Goal: Register for event/course

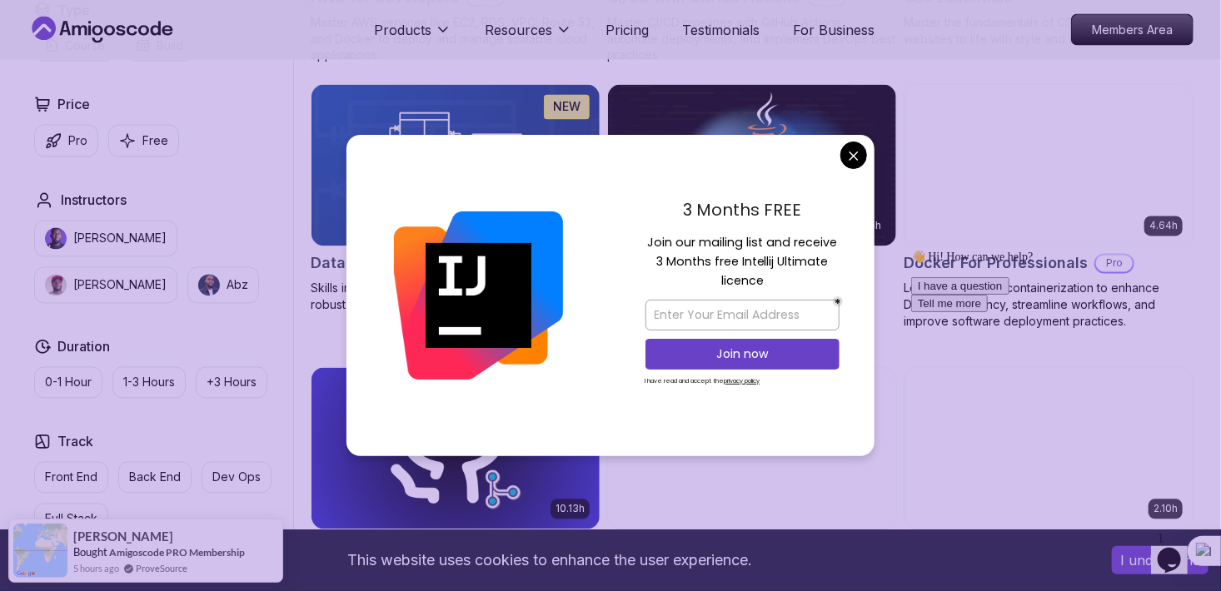
scroll to position [1500, 0]
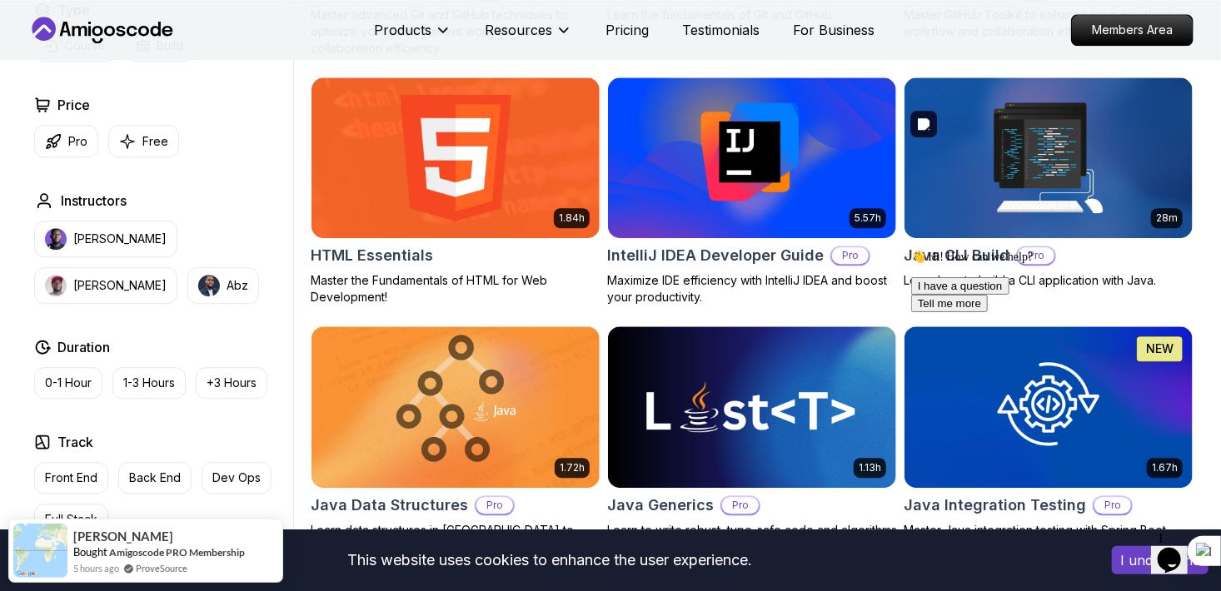
scroll to position [1999, 0]
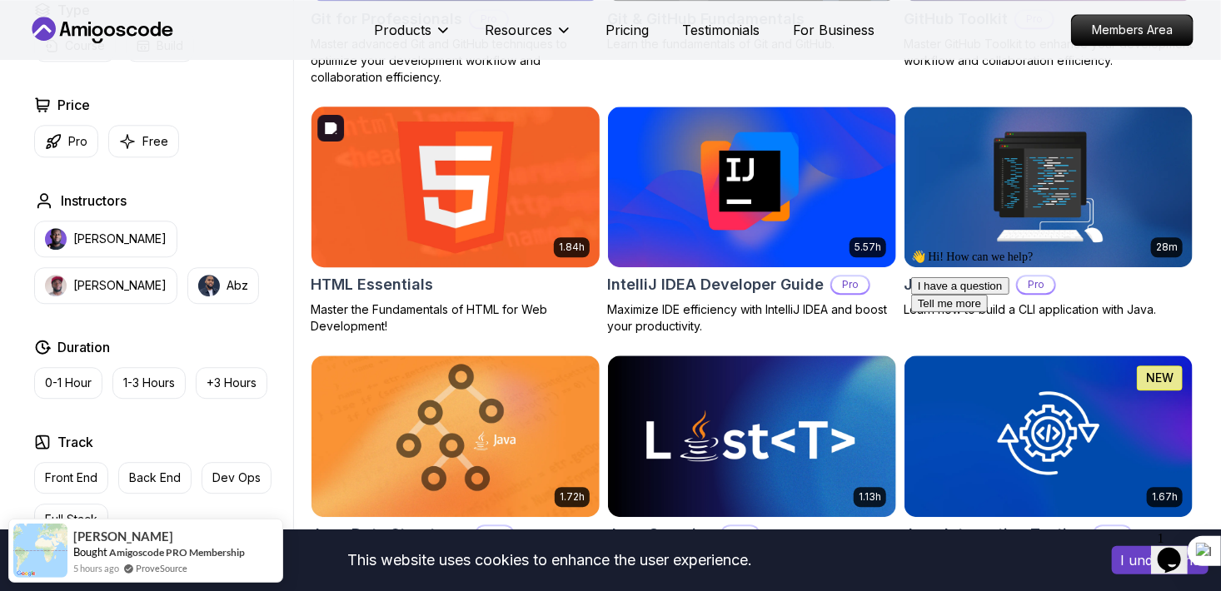
click at [511, 189] on img at bounding box center [455, 186] width 302 height 169
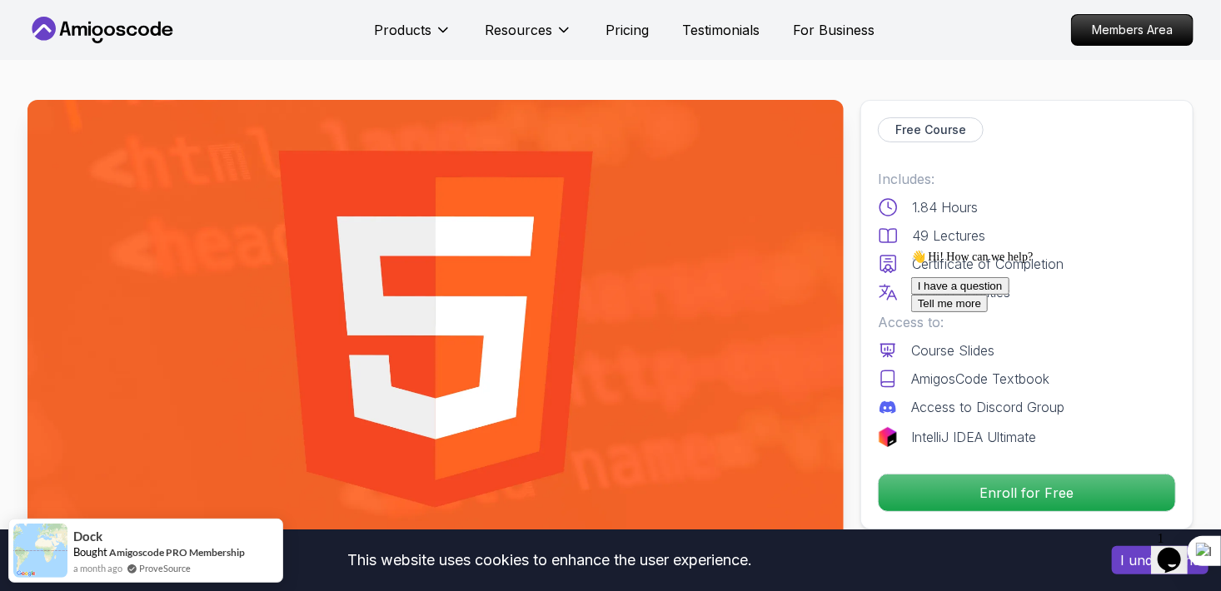
click at [547, 249] on icon "Chat attention grabber" at bounding box center [911, 249] width 0 height 0
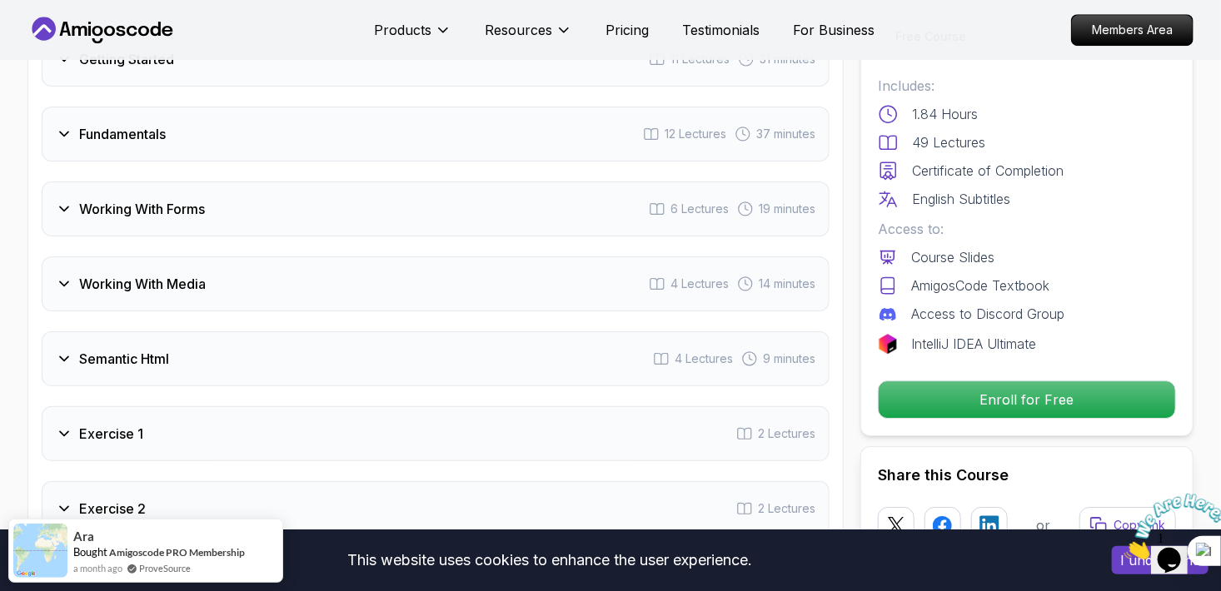
scroll to position [2333, 0]
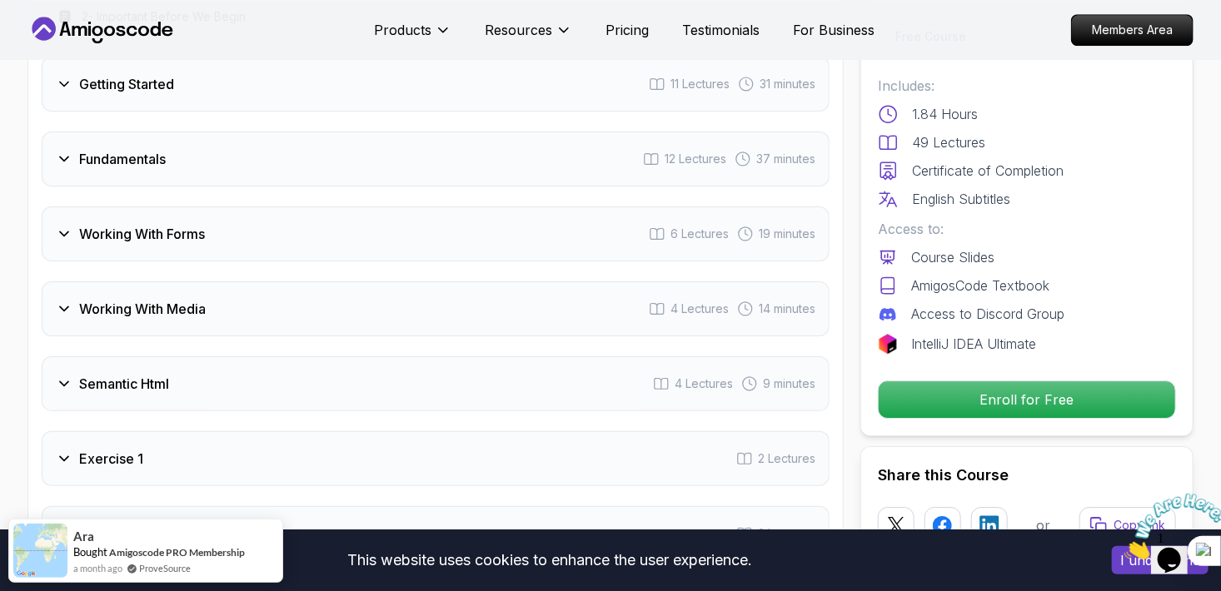
click at [67, 311] on icon at bounding box center [64, 309] width 17 height 17
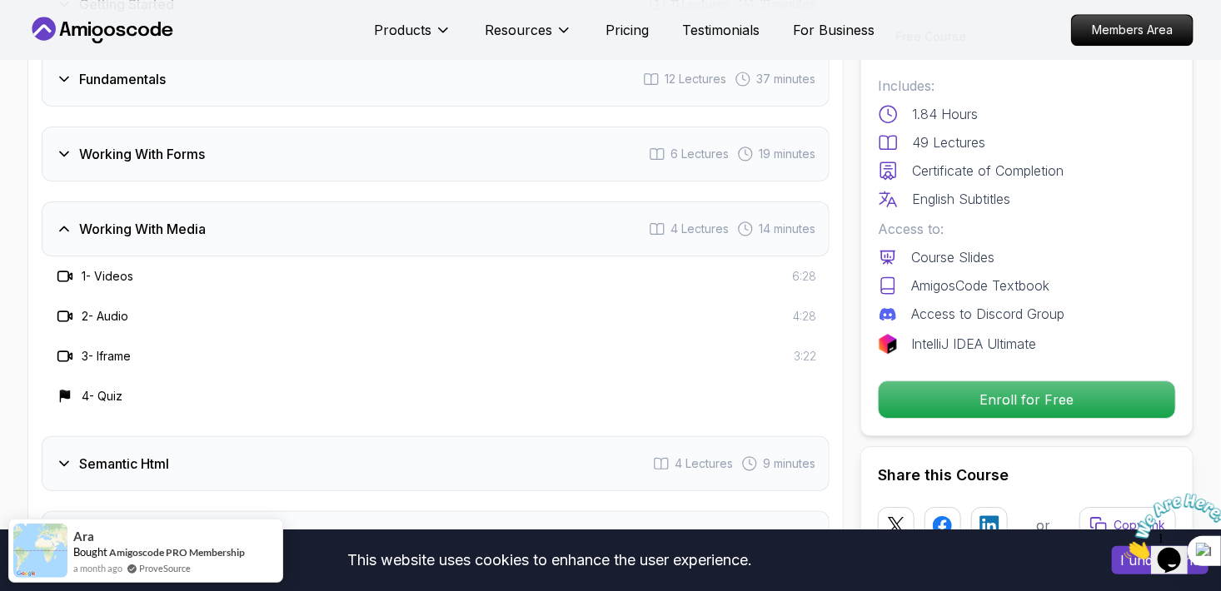
click at [62, 222] on icon at bounding box center [64, 229] width 17 height 17
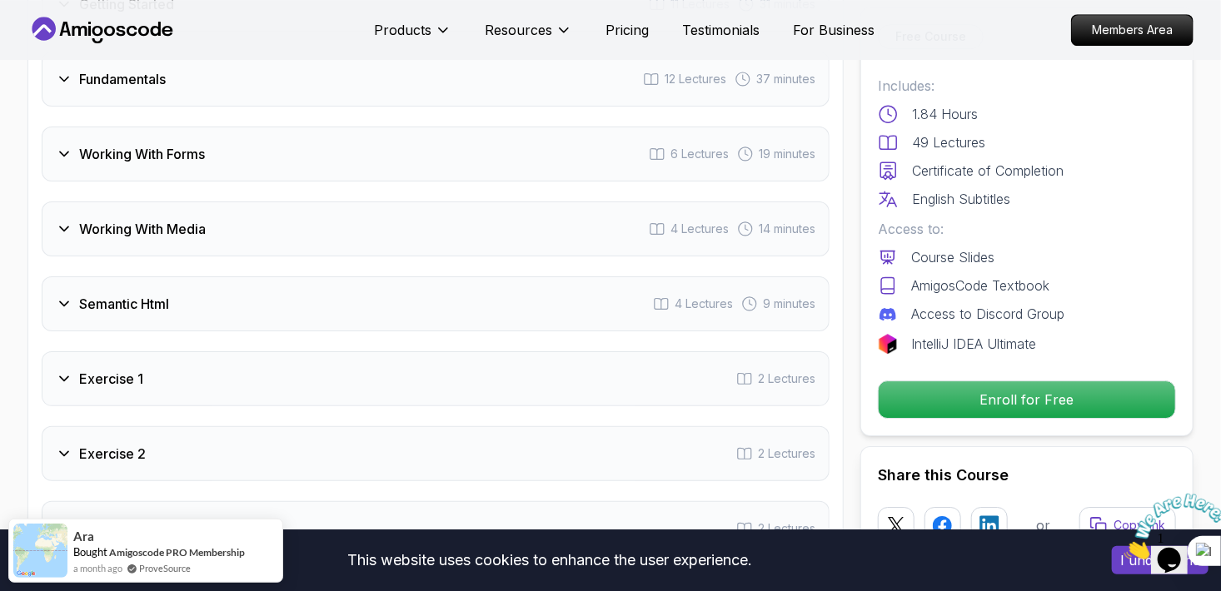
click at [67, 160] on div "Working With Forms" at bounding box center [130, 154] width 149 height 20
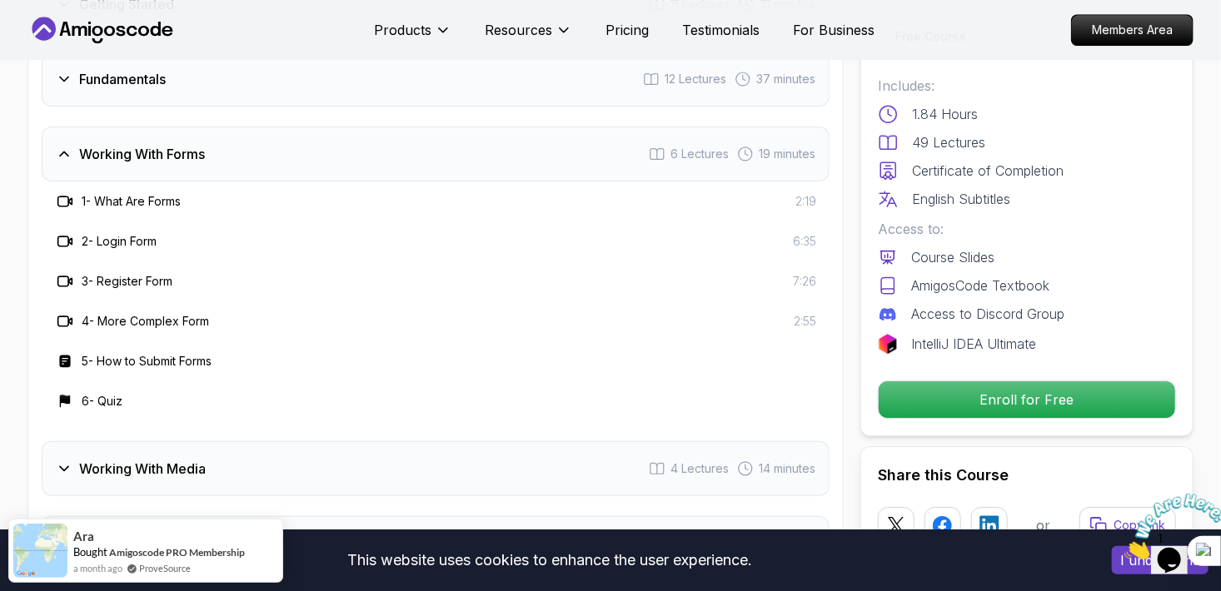
click at [67, 160] on div "Working With Forms" at bounding box center [130, 154] width 149 height 20
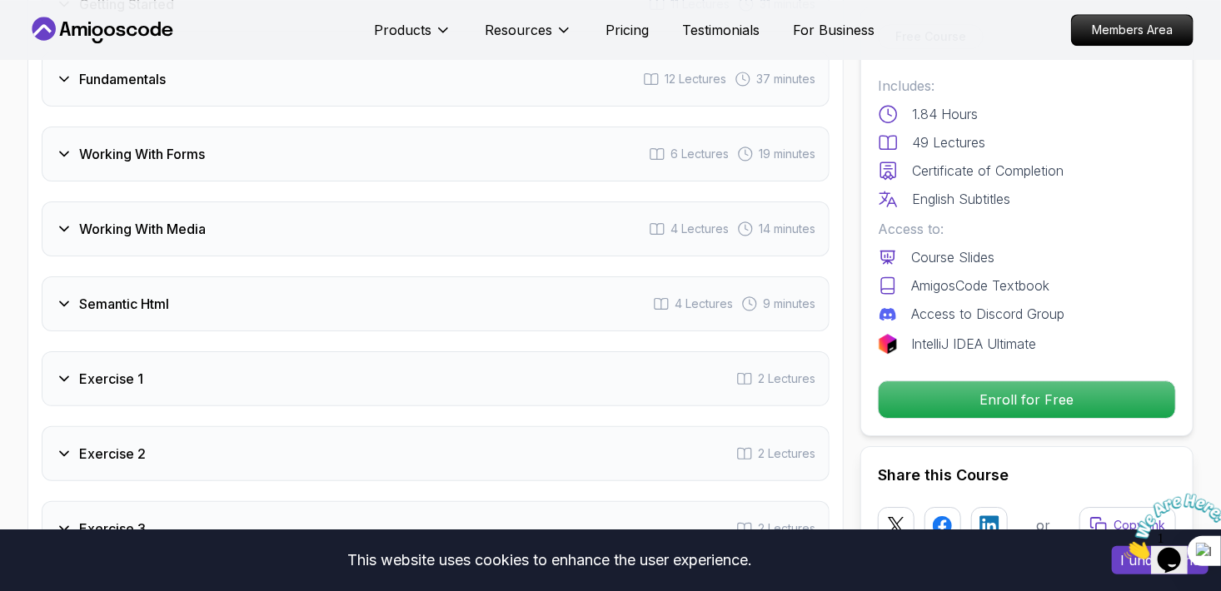
click at [67, 92] on div "Fundamentals 12 Lectures 37 minutes" at bounding box center [436, 79] width 788 height 55
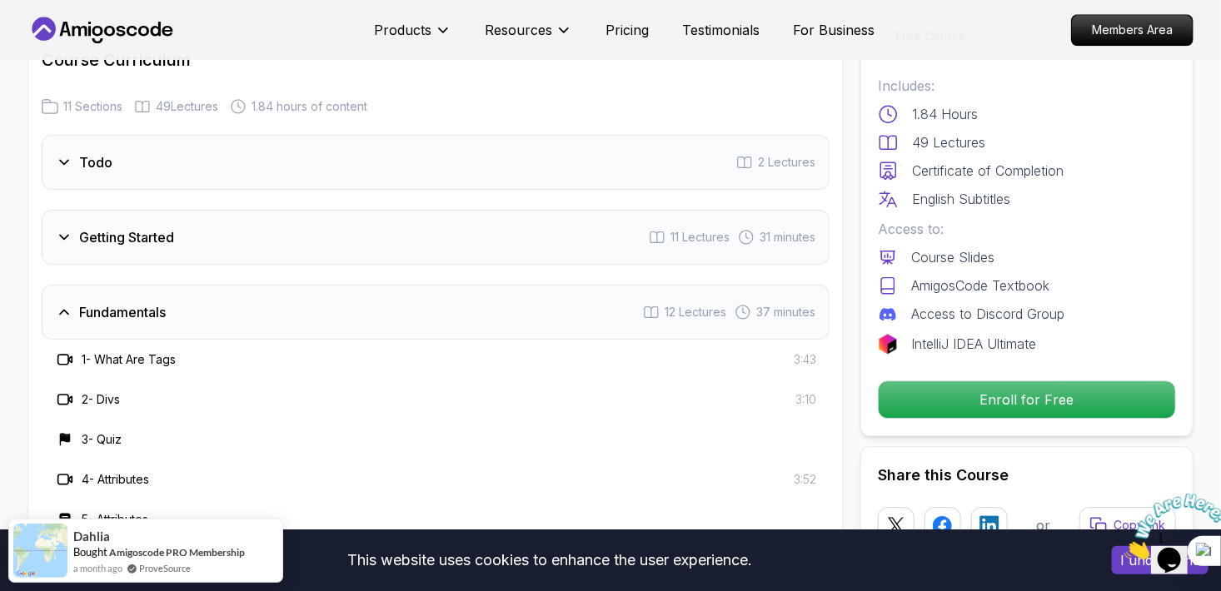
scroll to position [1999, 0]
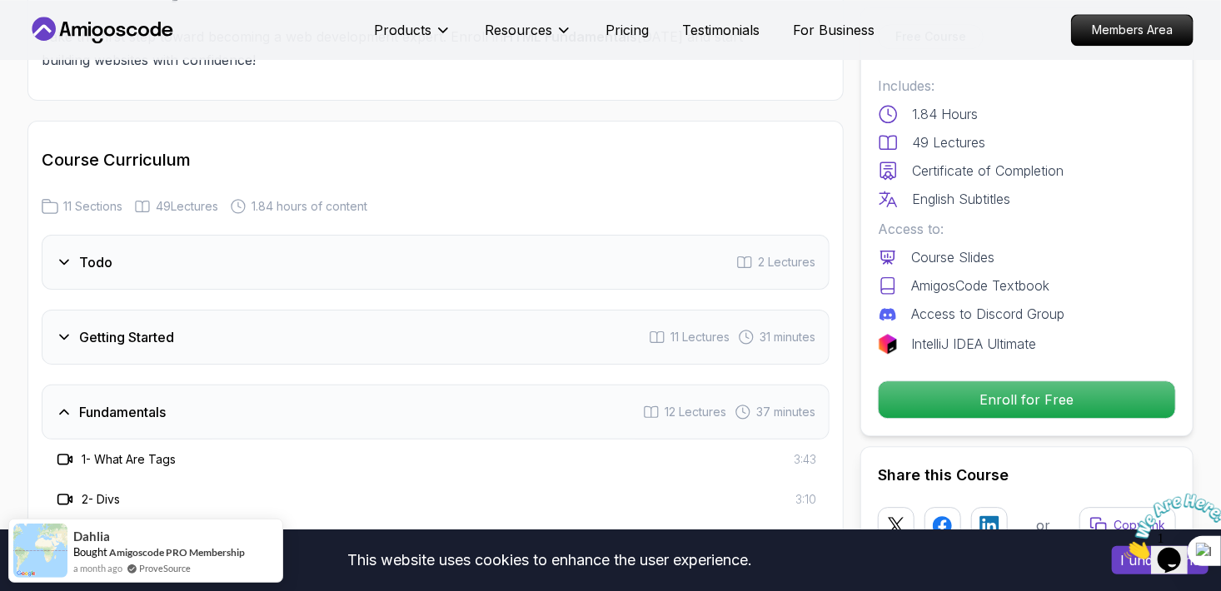
click at [67, 407] on icon at bounding box center [64, 412] width 17 height 17
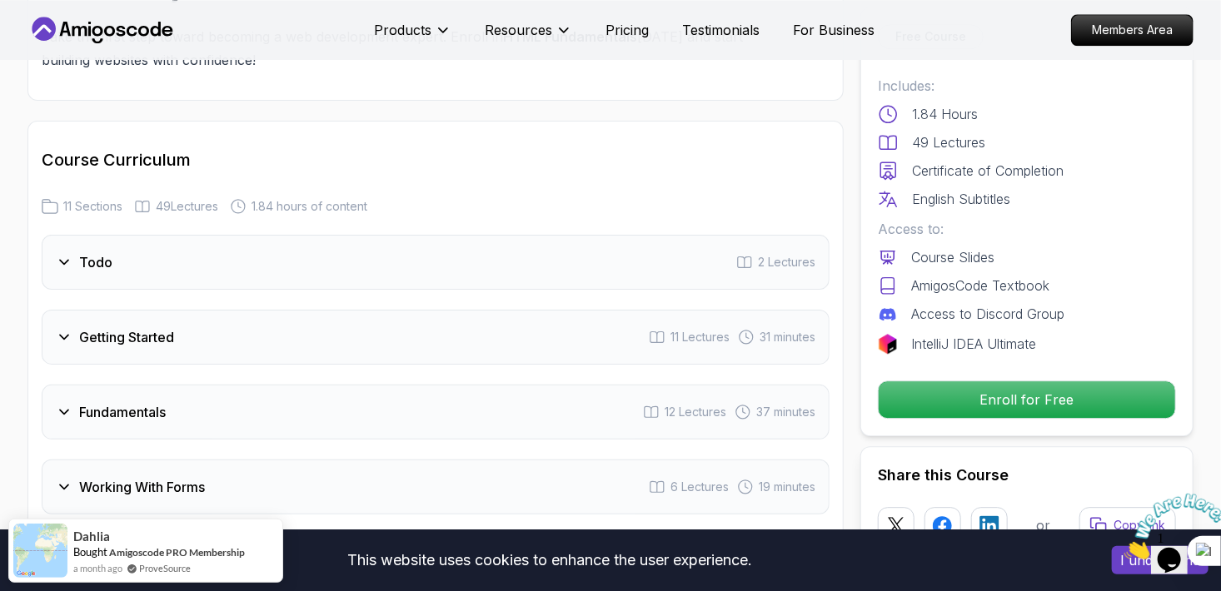
click at [66, 339] on icon at bounding box center [64, 337] width 17 height 17
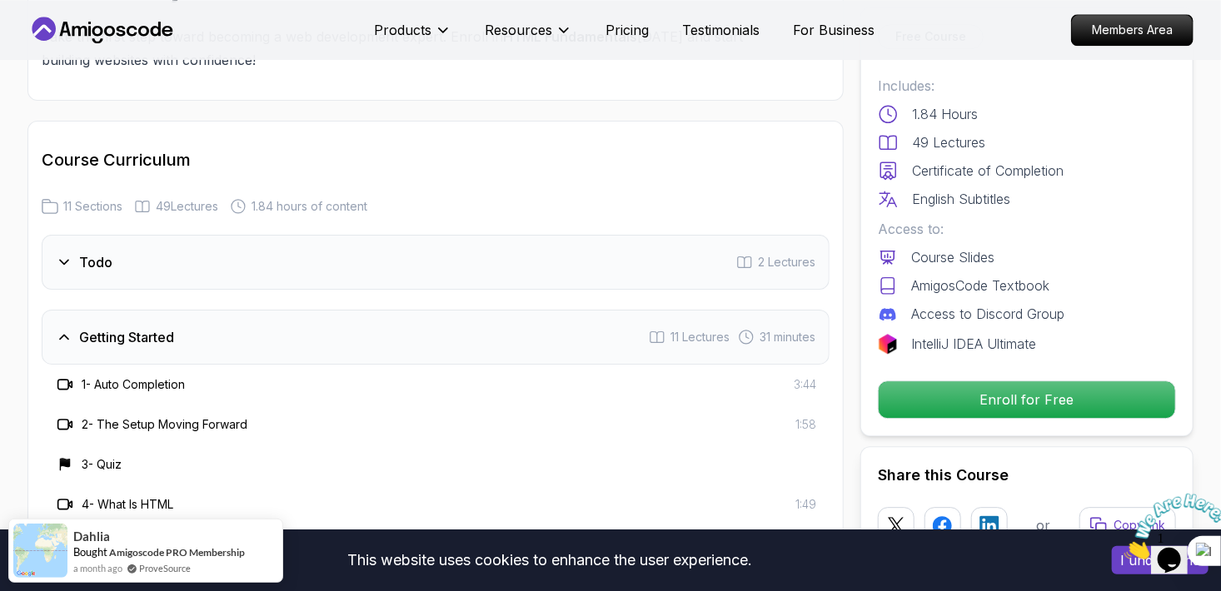
click at [66, 339] on icon at bounding box center [64, 337] width 17 height 17
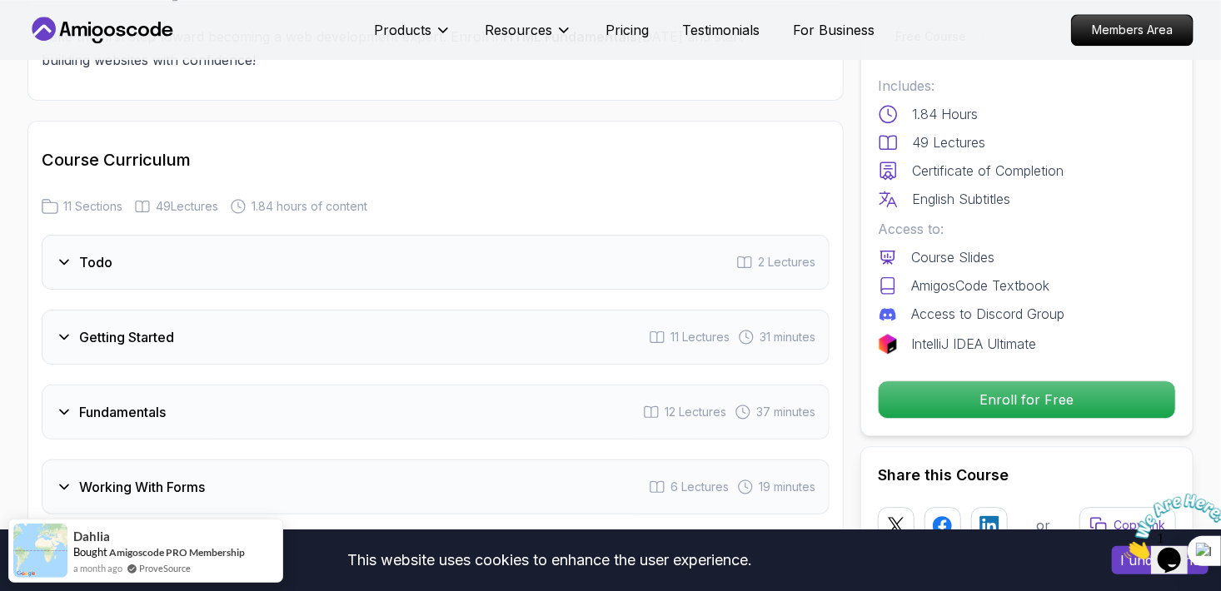
click at [61, 254] on icon at bounding box center [64, 262] width 17 height 17
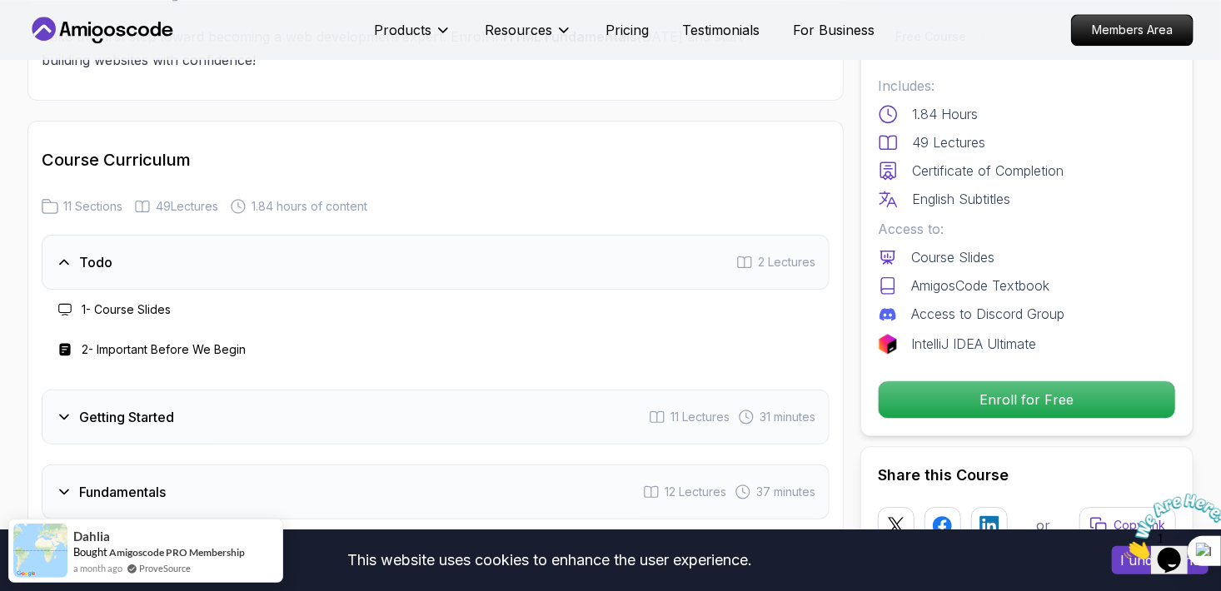
click at [61, 254] on icon at bounding box center [64, 262] width 17 height 17
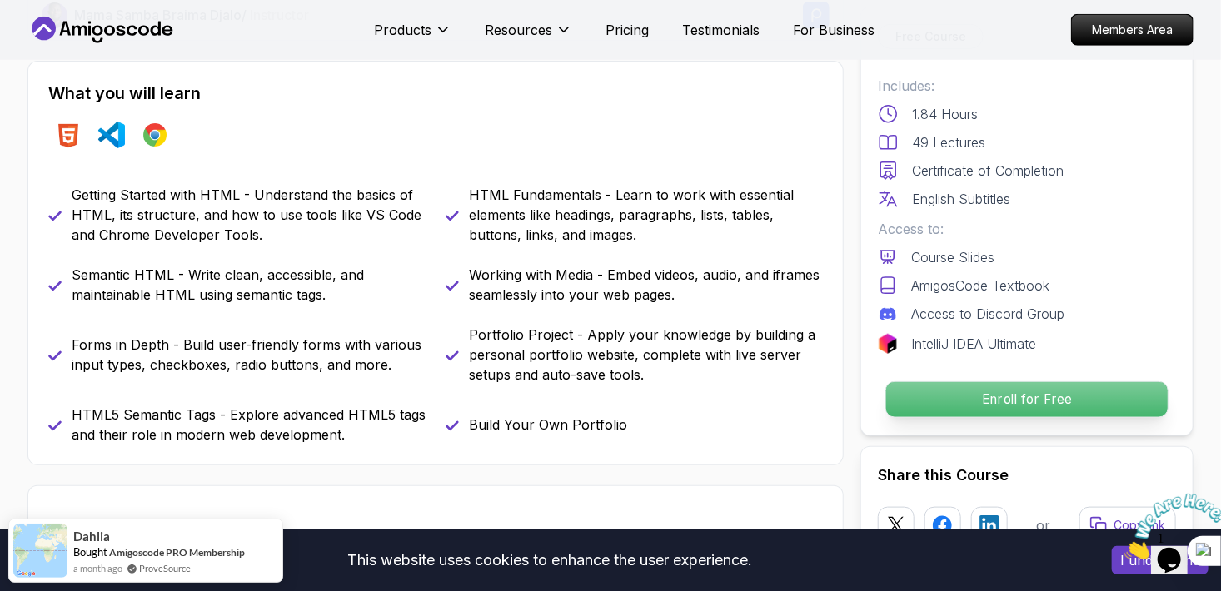
click at [547, 390] on p "Enroll for Free" at bounding box center [1027, 399] width 282 height 35
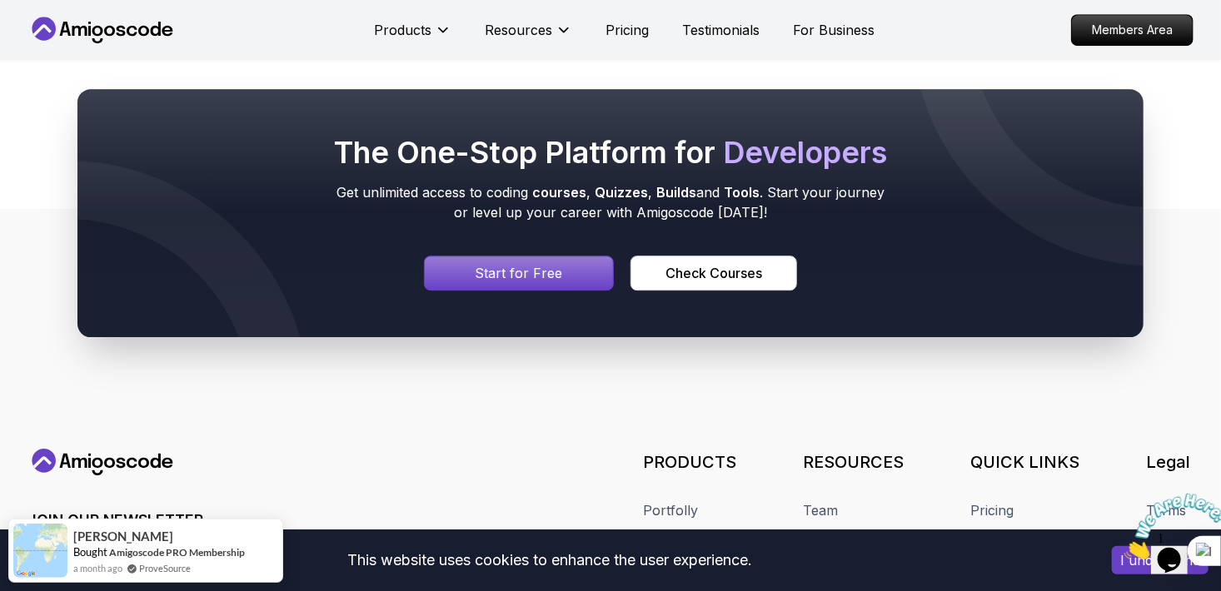
scroll to position [5084, 0]
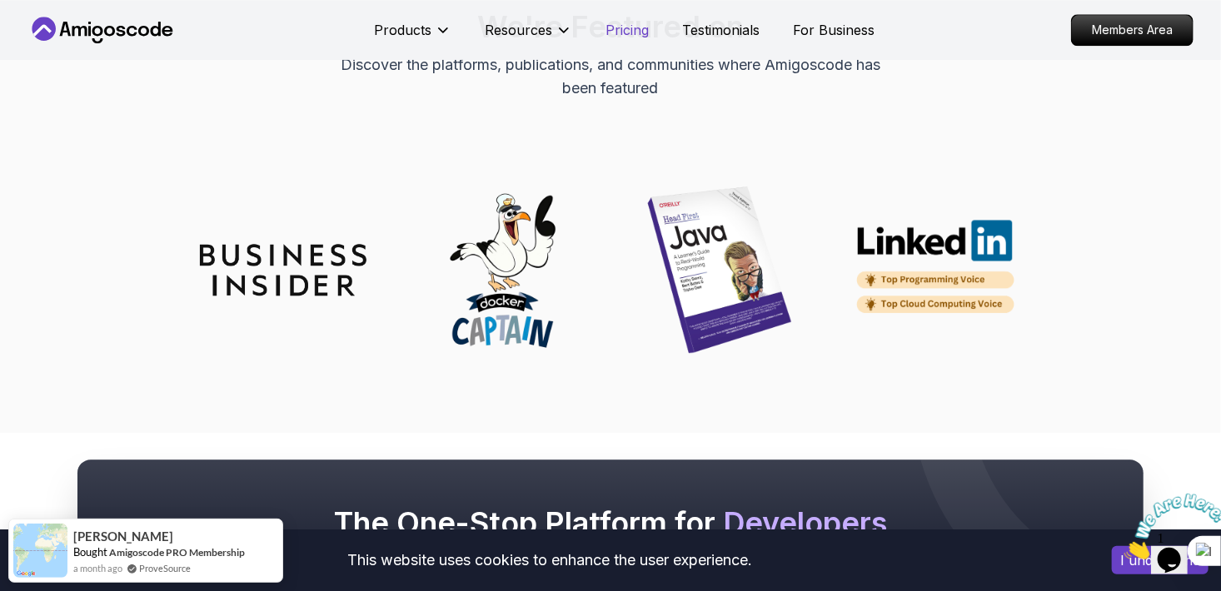
click at [547, 30] on p "Pricing" at bounding box center [627, 30] width 43 height 20
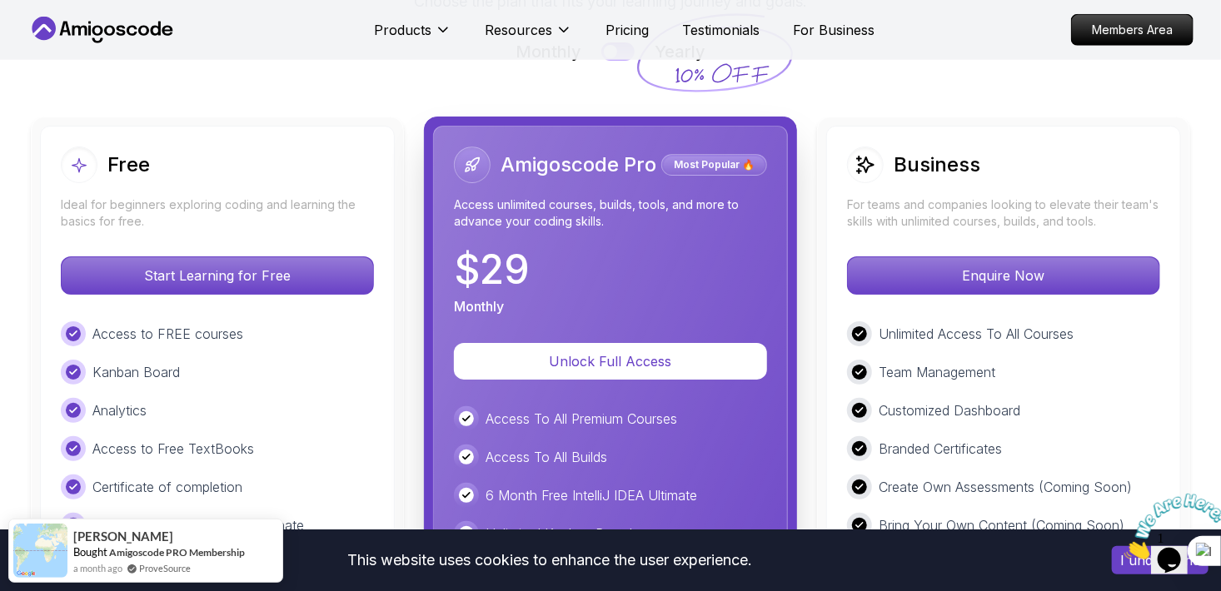
scroll to position [3813, 0]
